Goal: Information Seeking & Learning: Compare options

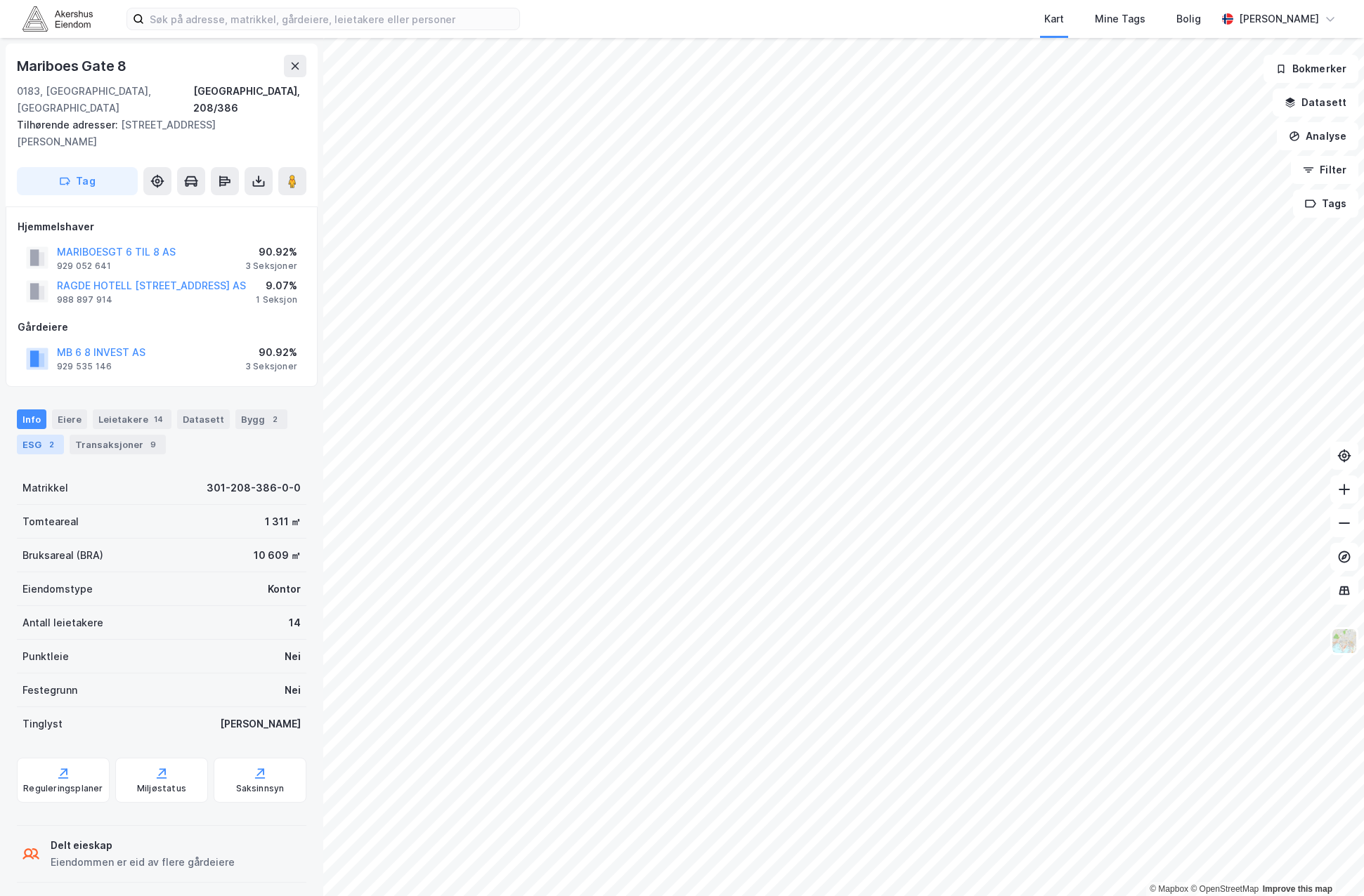
click at [40, 434] on div "ESG 2" at bounding box center [40, 444] width 47 height 19
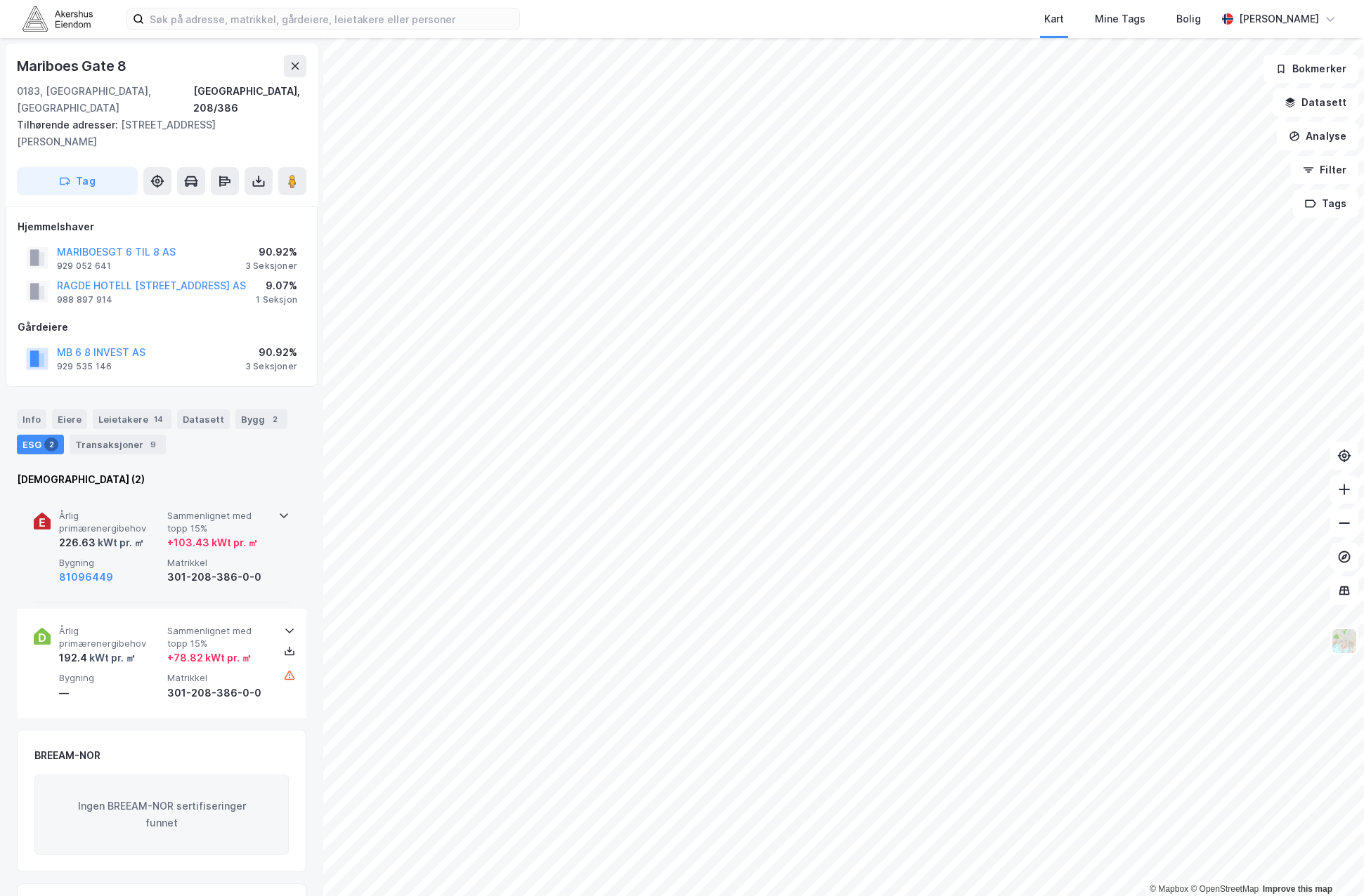
click at [107, 510] on span "Årlig primærenergibehov" at bounding box center [110, 522] width 103 height 25
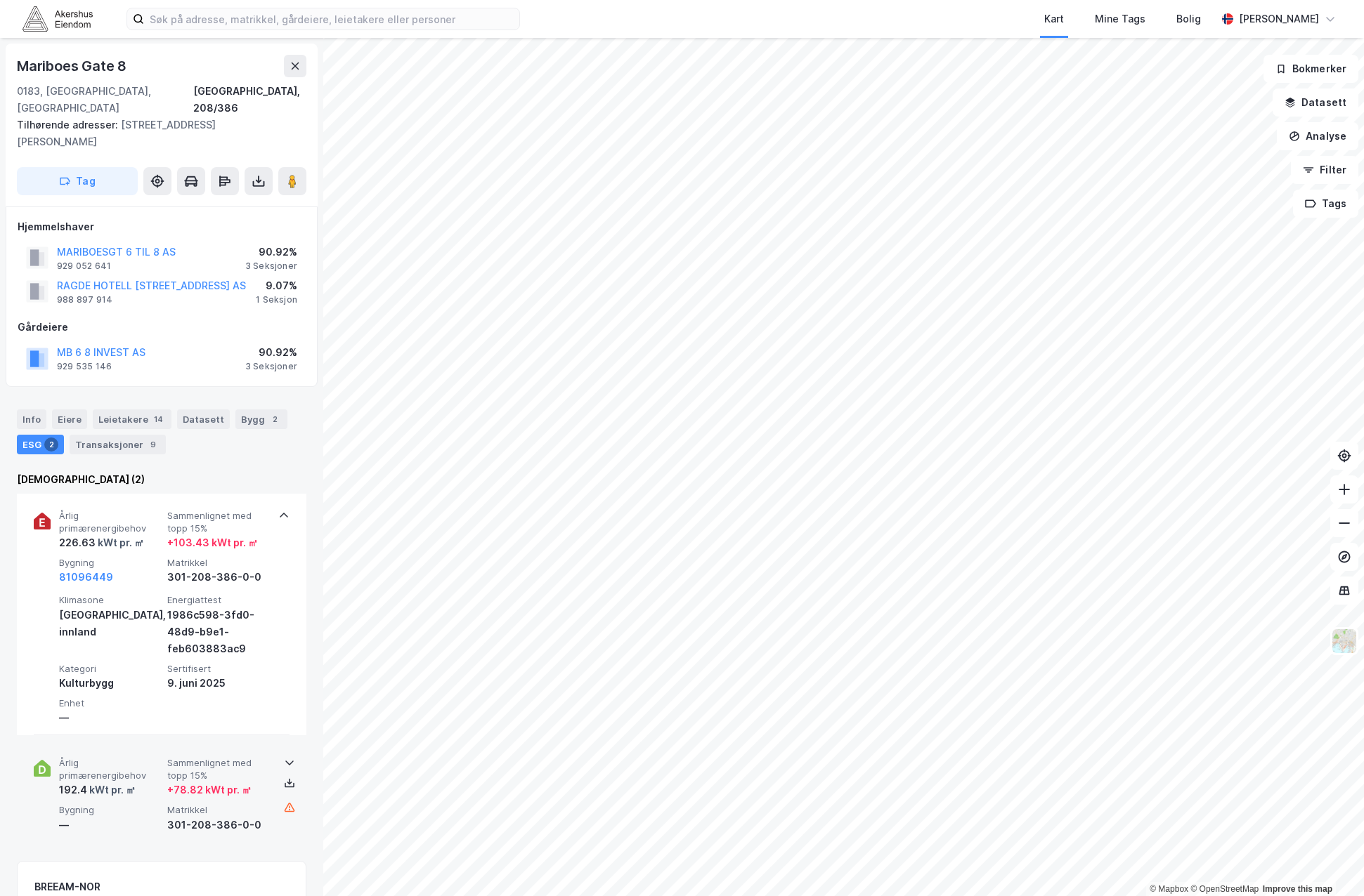
click at [105, 782] on div "kWt pr. ㎡" at bounding box center [111, 790] width 48 height 17
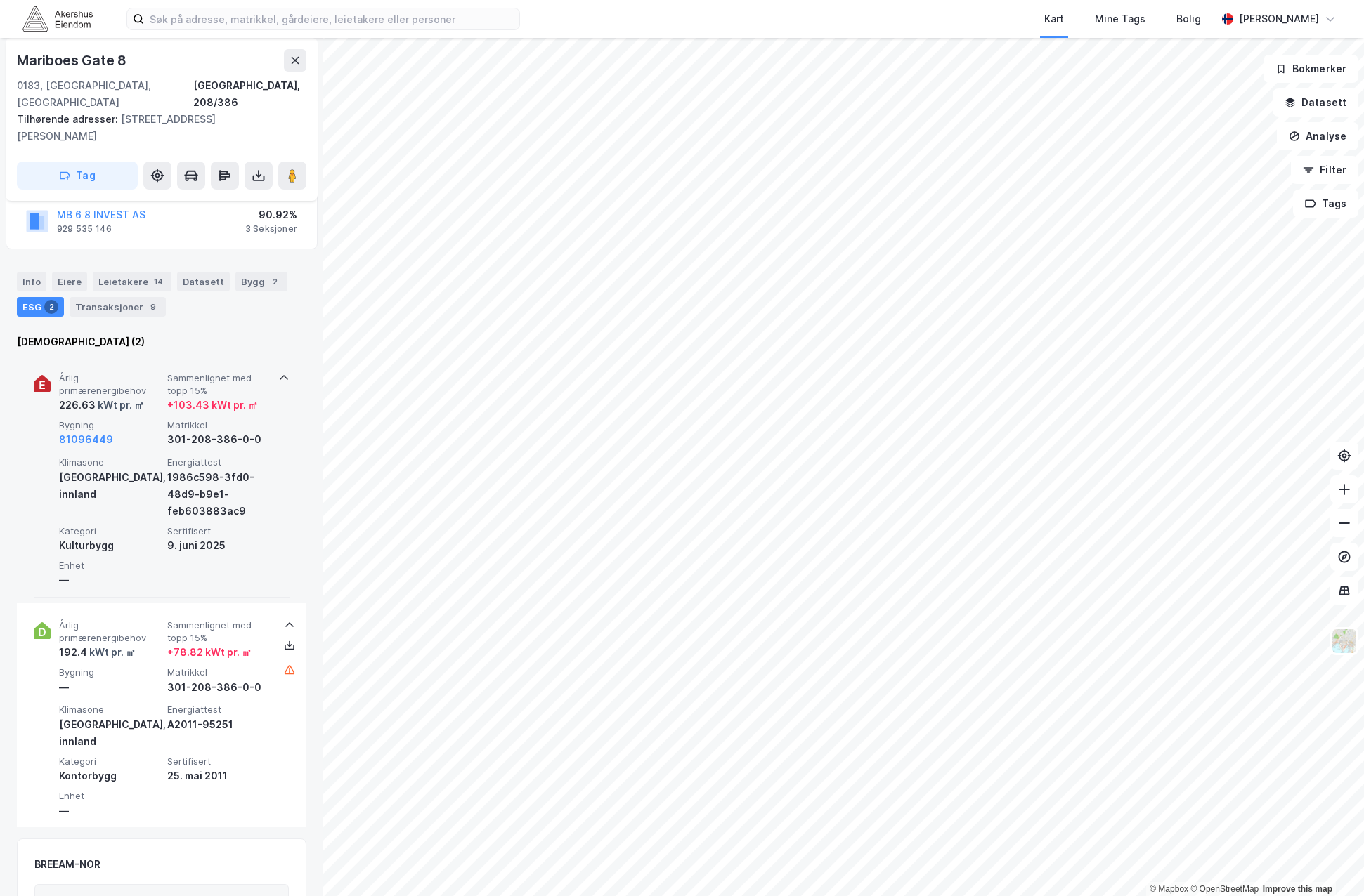
scroll to position [140, 0]
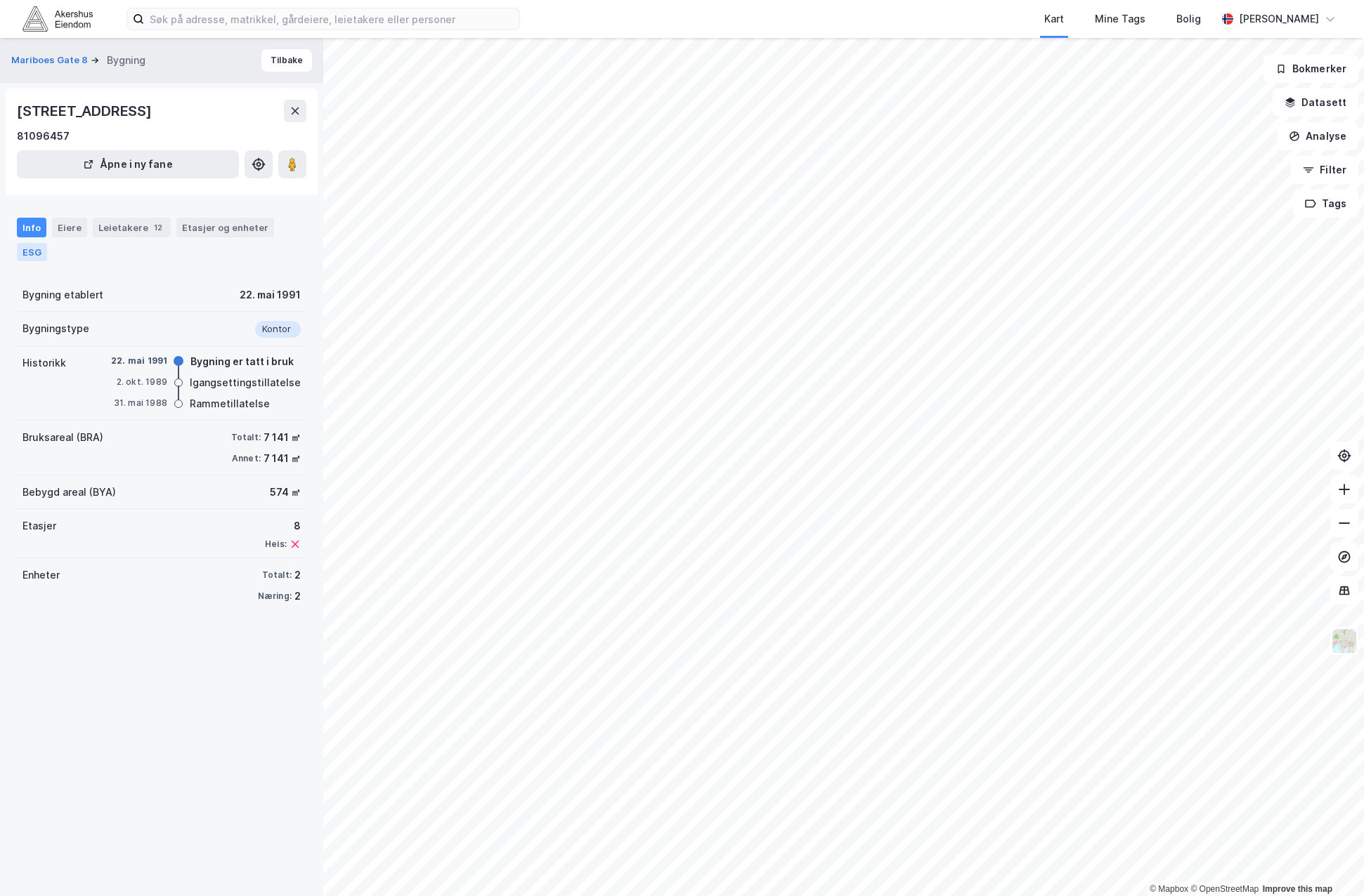
click at [31, 252] on div "ESG" at bounding box center [32, 252] width 30 height 18
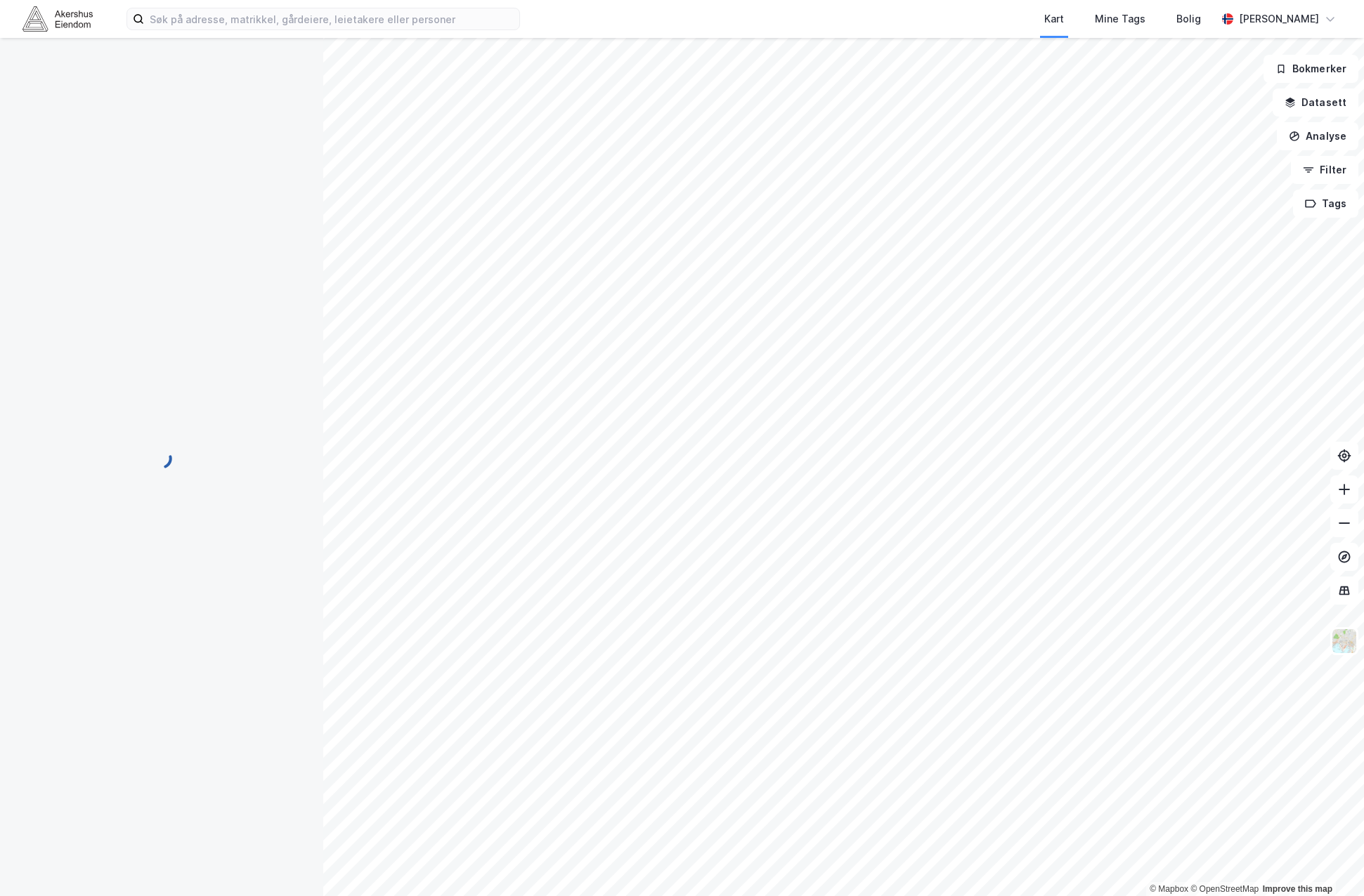
scroll to position [131, 0]
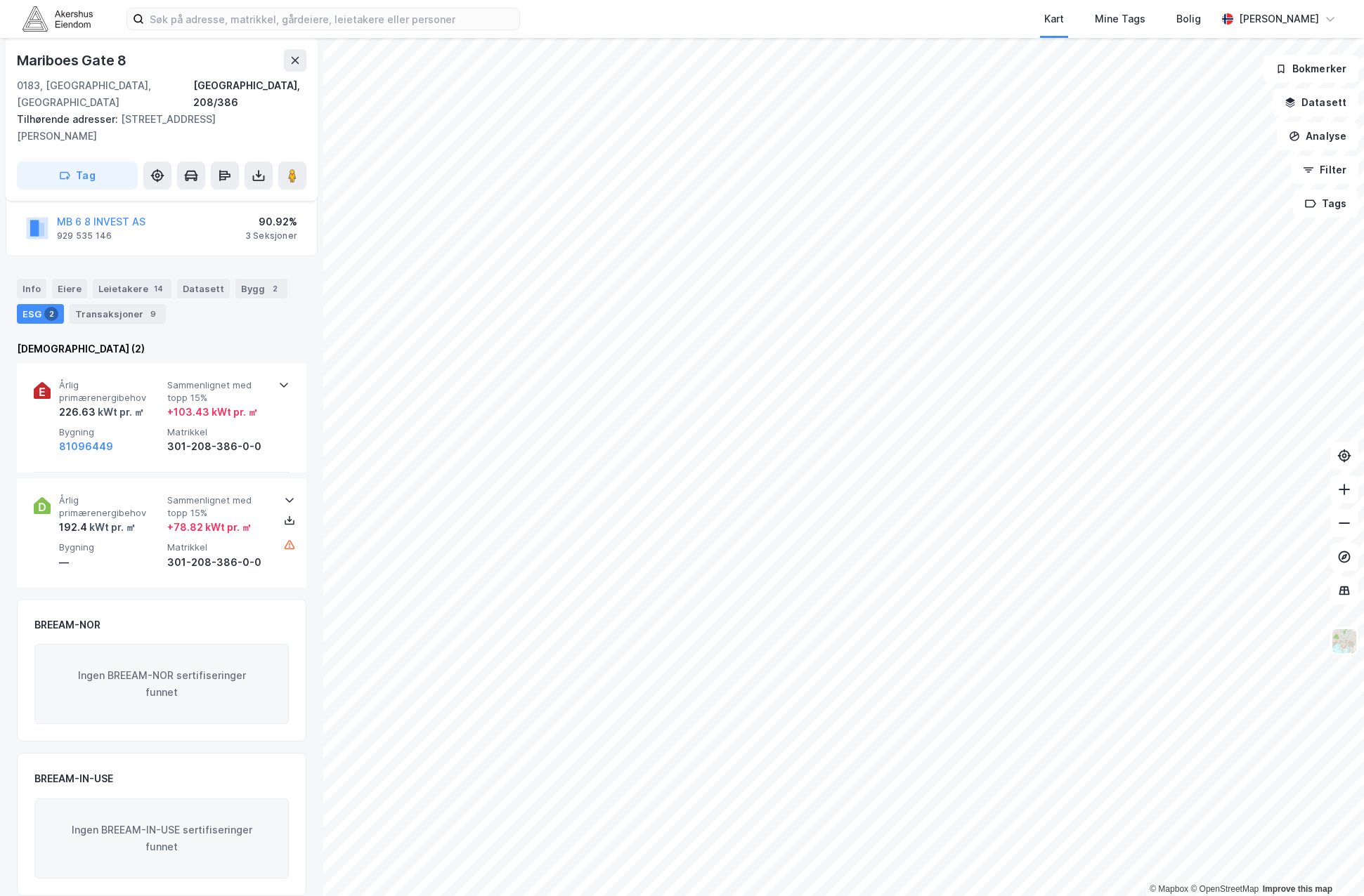
scroll to position [80, 0]
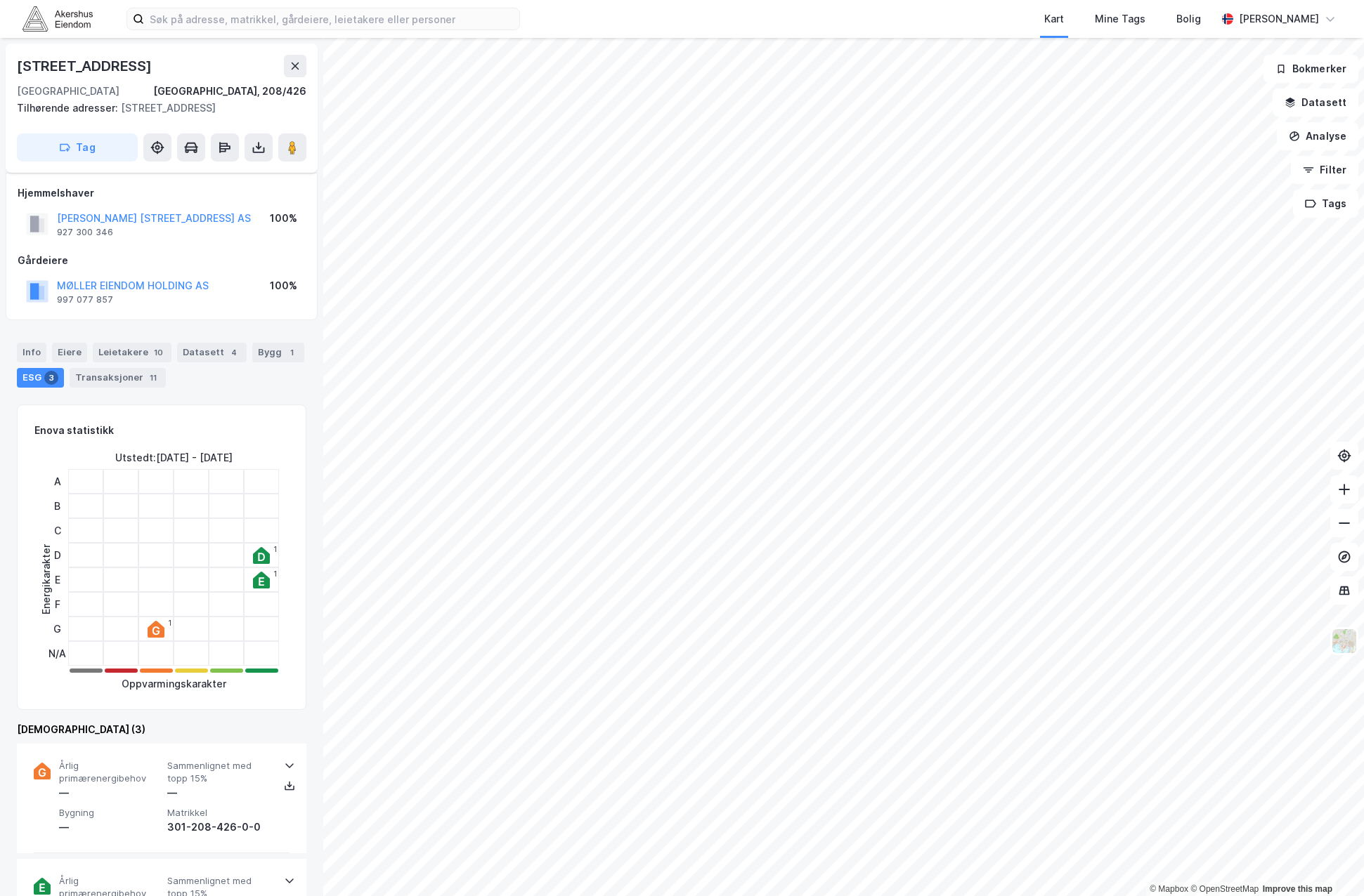
scroll to position [80, 0]
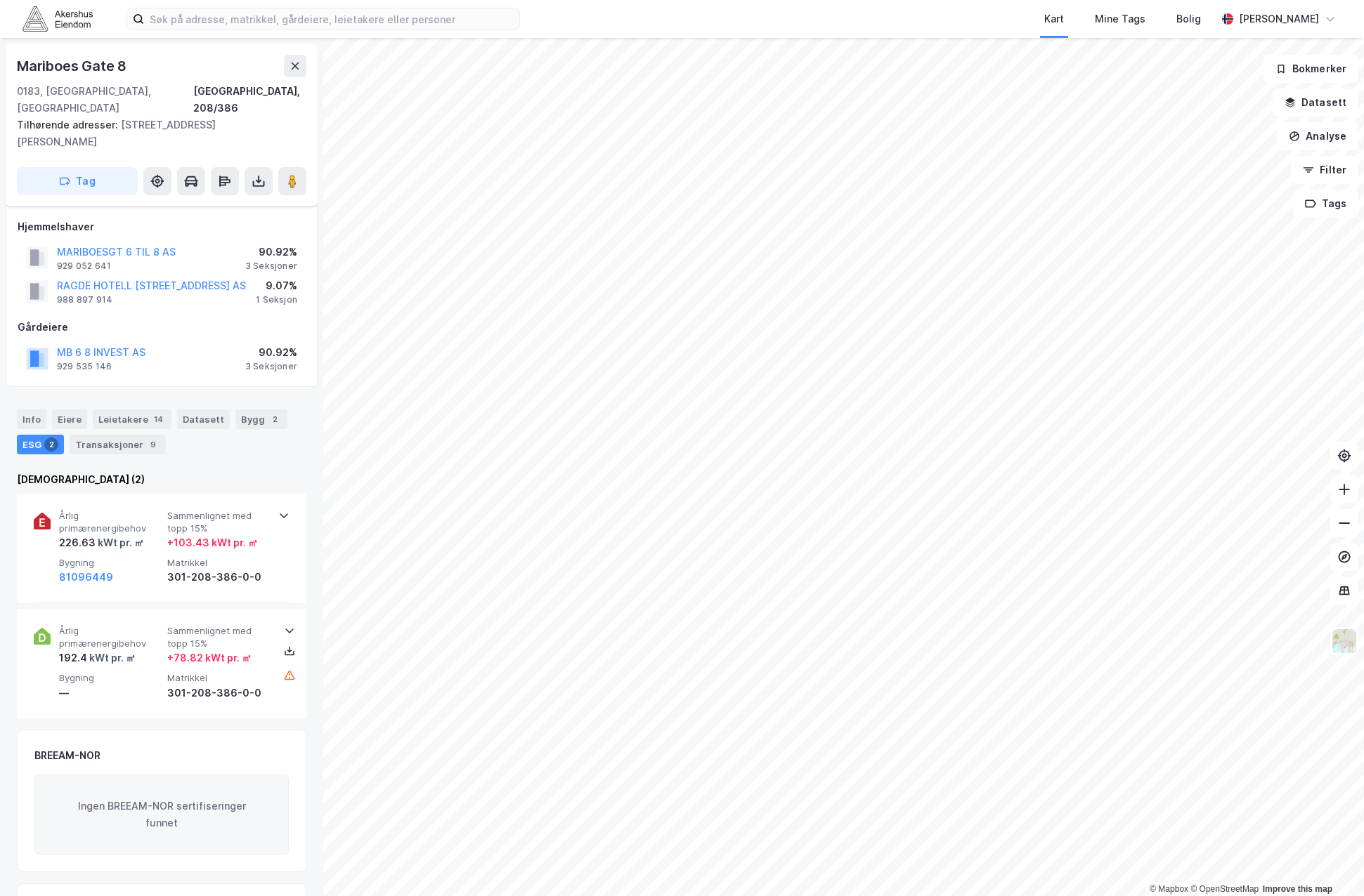
scroll to position [80, 0]
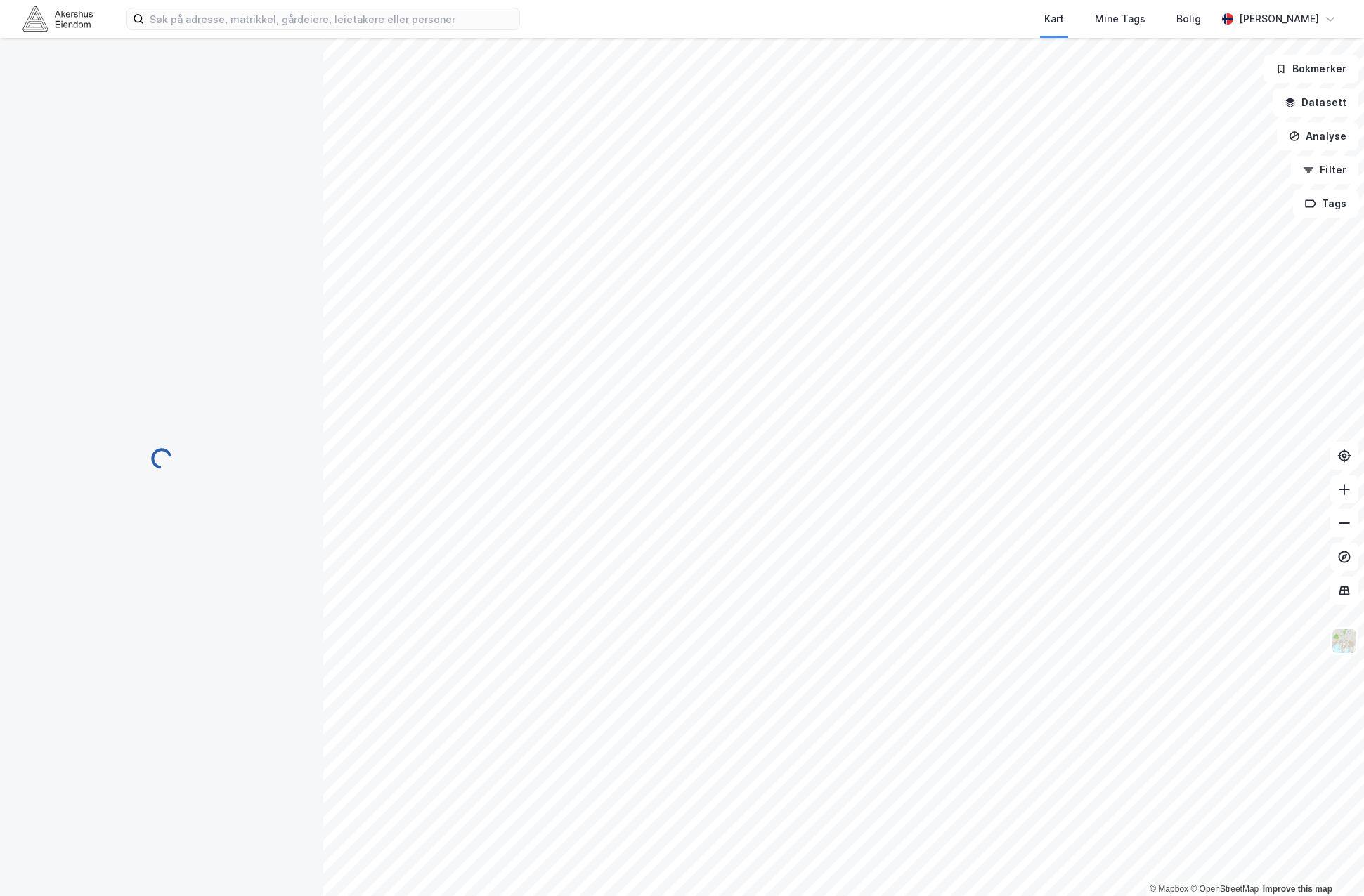
scroll to position [80, 0]
